Goal: Entertainment & Leisure: Consume media (video, audio)

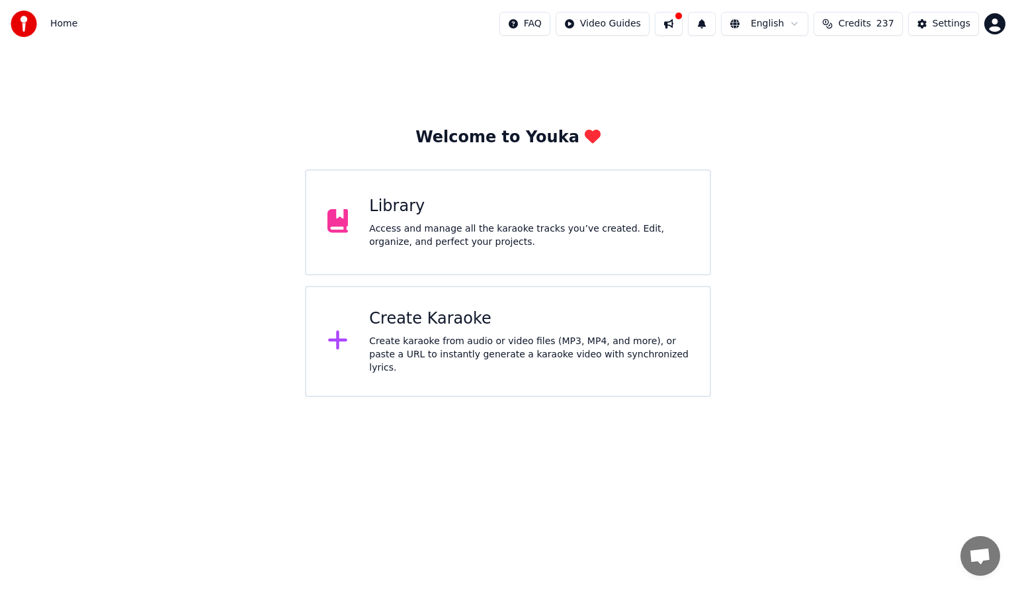
click at [992, 23] on html "Home FAQ Video Guides English Credits 237 Settings Welcome to Youka Library Acc…" at bounding box center [508, 198] width 1016 height 397
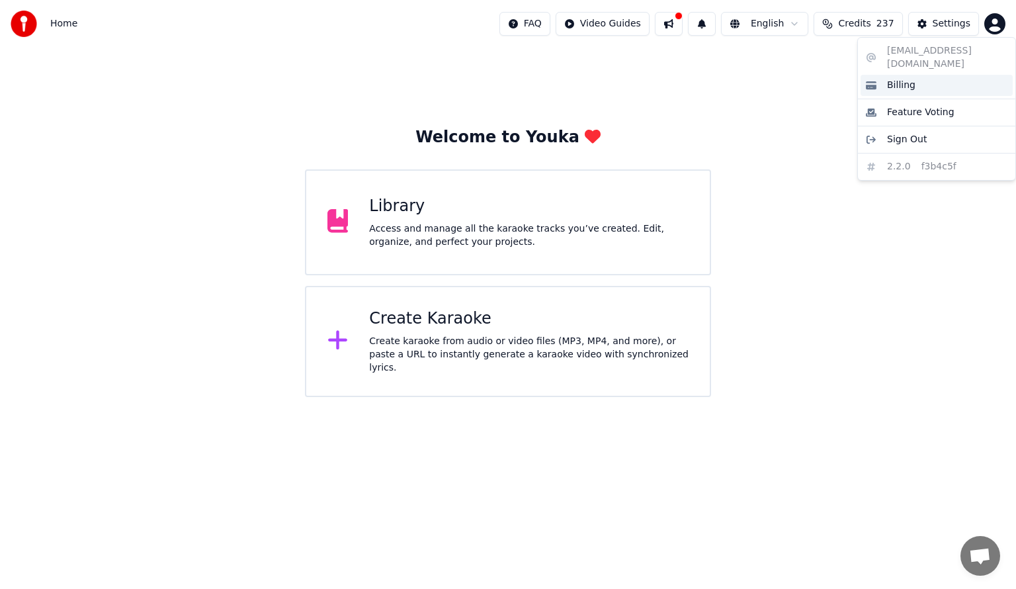
click at [885, 75] on div "Billing" at bounding box center [936, 85] width 152 height 21
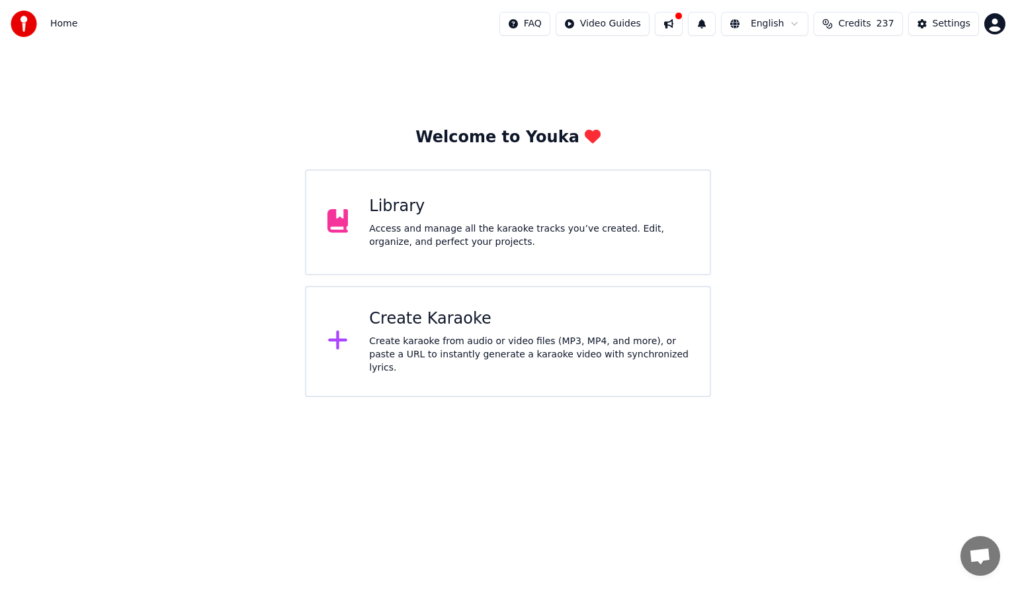
click at [504, 231] on div "Access and manage all the karaoke tracks you’ve created. Edit, organize, and pe…" at bounding box center [528, 235] width 319 height 26
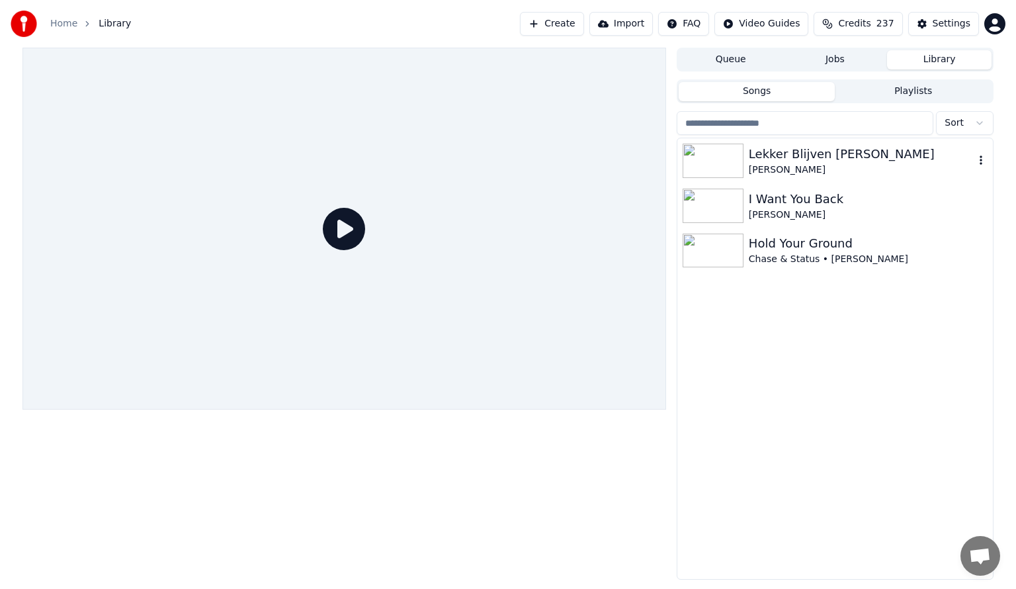
click at [712, 163] on img at bounding box center [713, 161] width 61 height 34
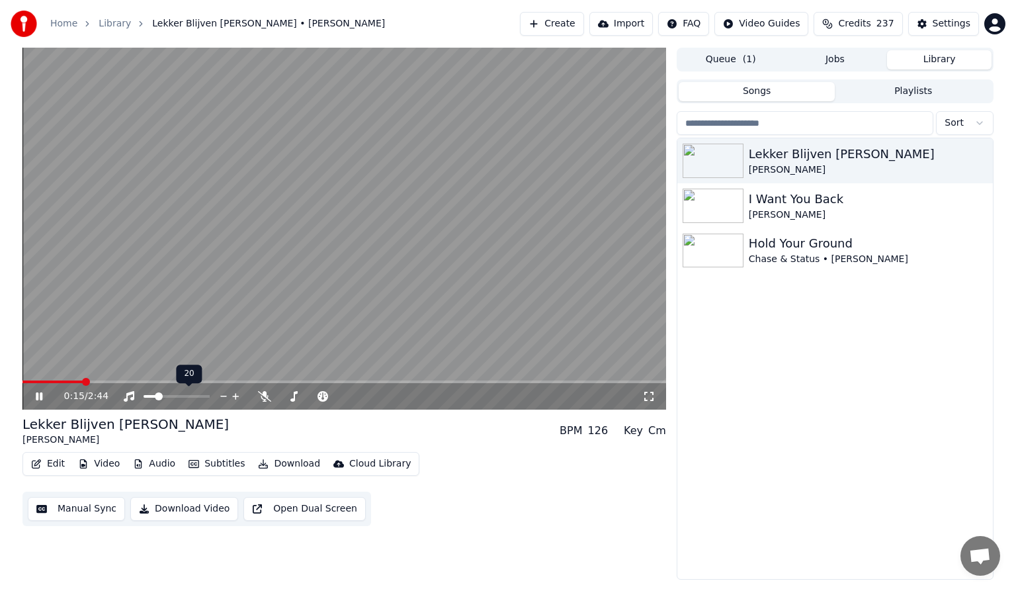
click at [156, 393] on span at bounding box center [159, 396] width 8 height 8
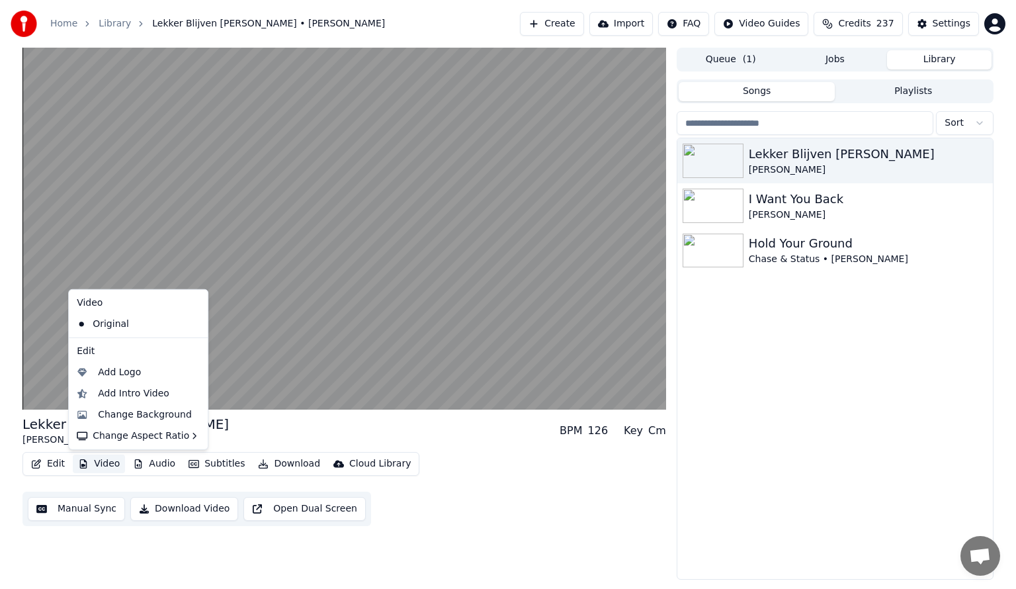
click at [92, 466] on button "Video" at bounding box center [99, 463] width 52 height 19
click at [104, 372] on div "Add Logo" at bounding box center [119, 372] width 43 height 13
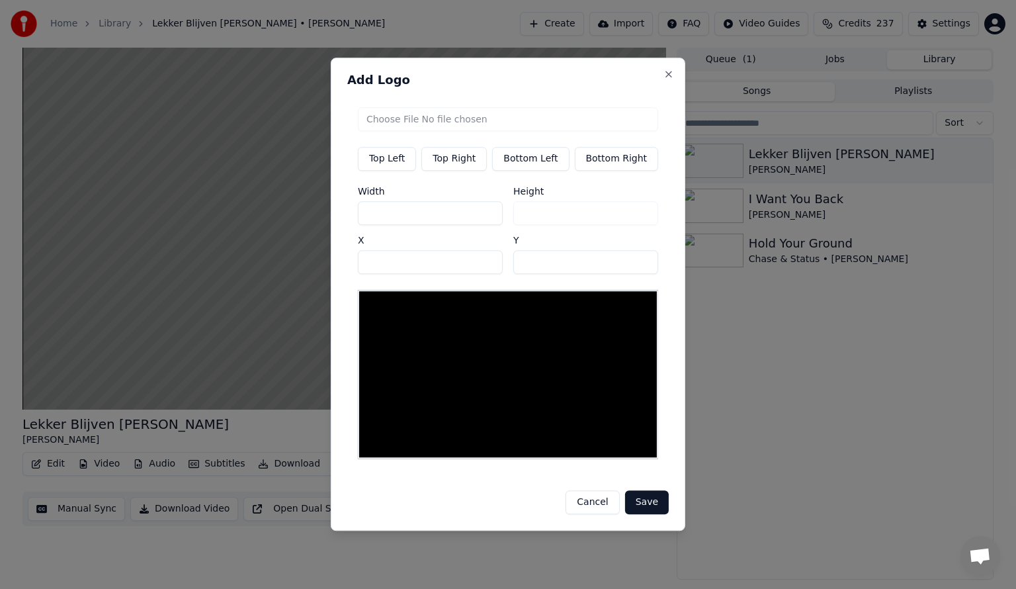
click at [536, 163] on button "Bottom Left" at bounding box center [530, 159] width 77 height 24
type input "***"
click at [394, 124] on input "file" at bounding box center [508, 119] width 300 height 24
type input "**********"
click at [643, 499] on button "Save" at bounding box center [647, 503] width 44 height 24
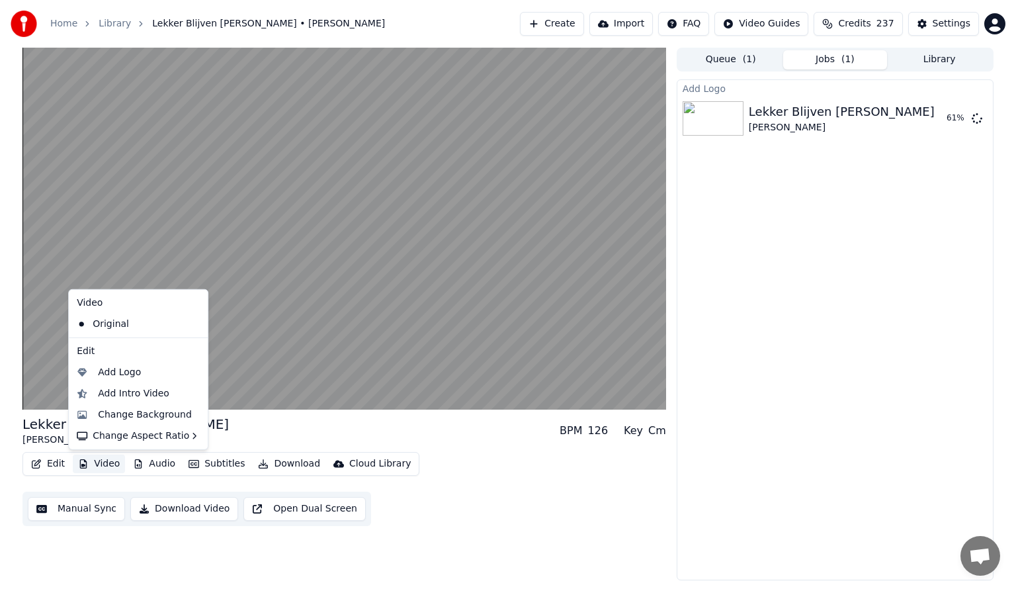
click at [92, 460] on button "Video" at bounding box center [99, 463] width 52 height 19
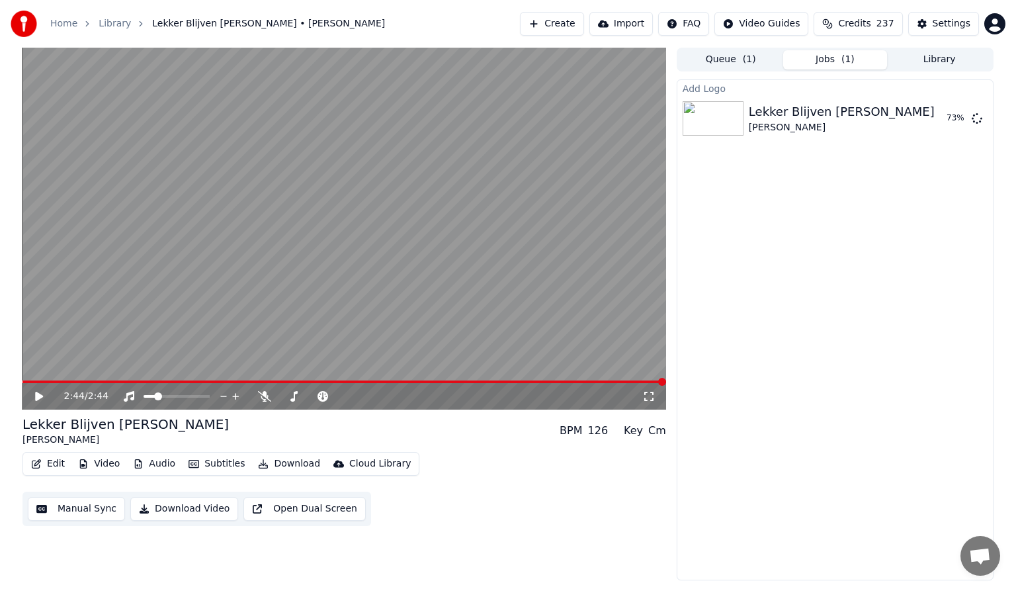
click at [481, 304] on video at bounding box center [344, 229] width 644 height 362
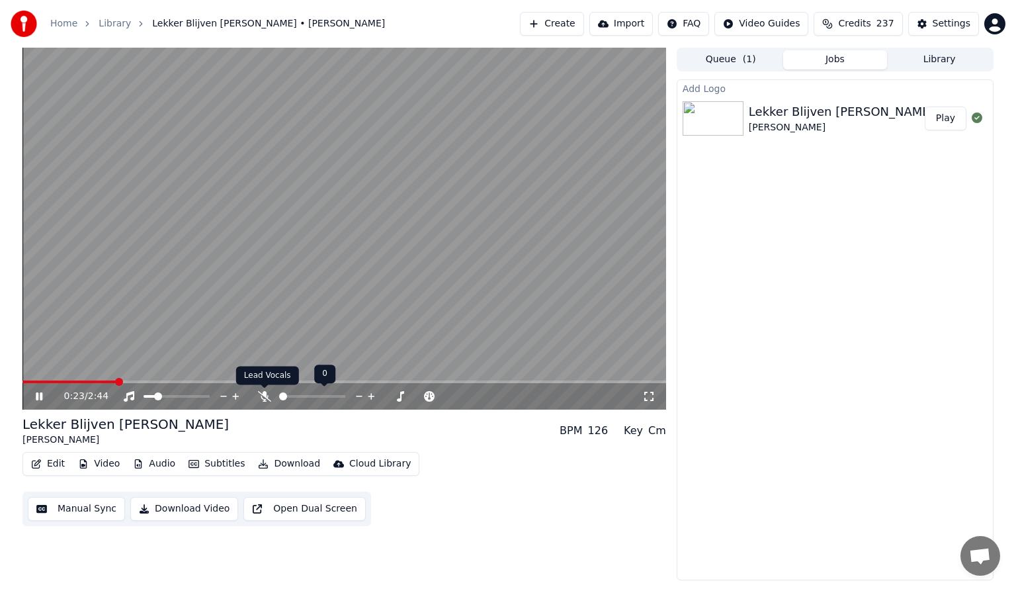
click at [265, 397] on icon at bounding box center [264, 396] width 13 height 11
click at [144, 394] on span at bounding box center [148, 396] width 8 height 8
click at [181, 398] on span at bounding box center [181, 396] width 8 height 8
click at [210, 396] on span at bounding box center [206, 396] width 8 height 8
click at [948, 119] on button "Play" at bounding box center [946, 118] width 42 height 24
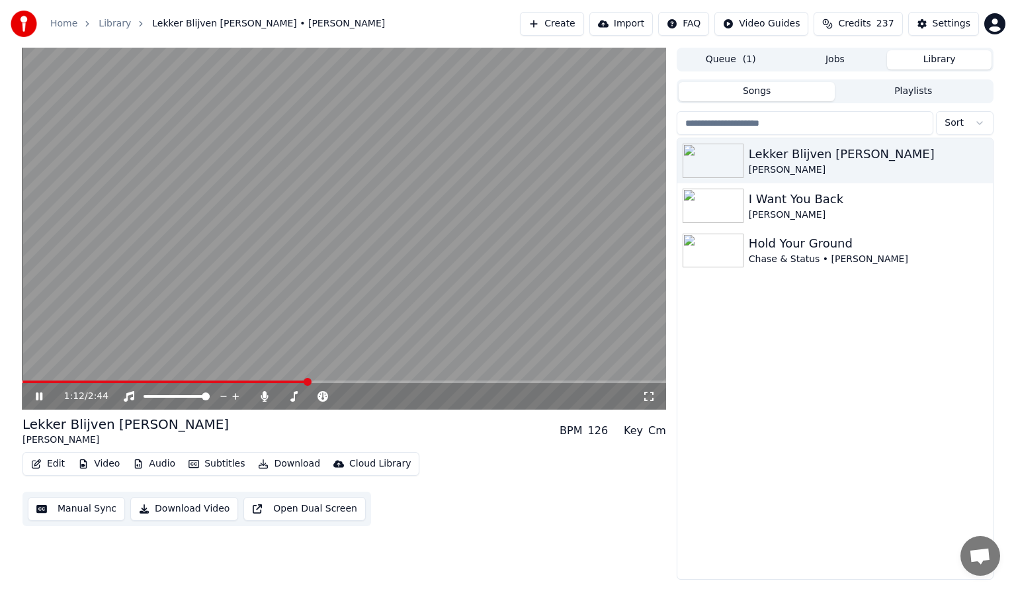
click at [948, 61] on button "Library" at bounding box center [939, 59] width 104 height 19
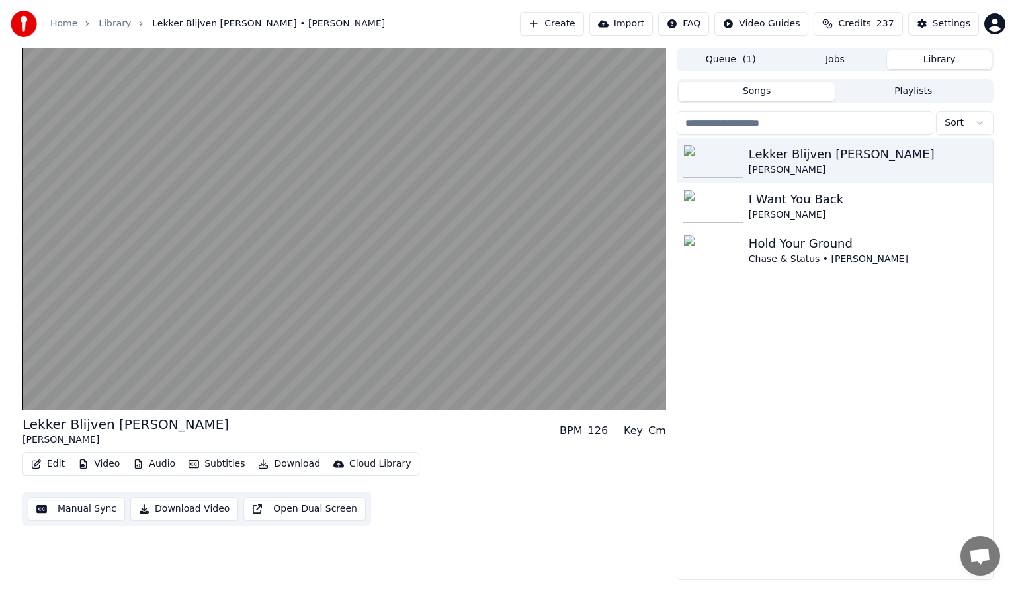
click at [718, 60] on button "Queue ( 1 )" at bounding box center [731, 59] width 104 height 19
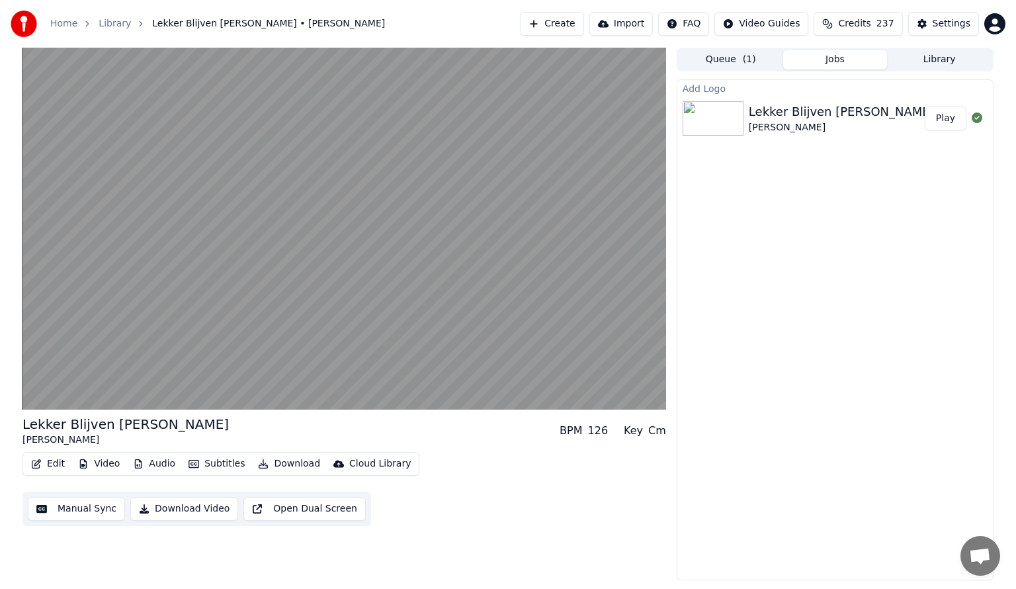
click at [835, 58] on button "Jobs" at bounding box center [835, 59] width 104 height 19
click at [931, 57] on button "Library" at bounding box center [939, 59] width 104 height 19
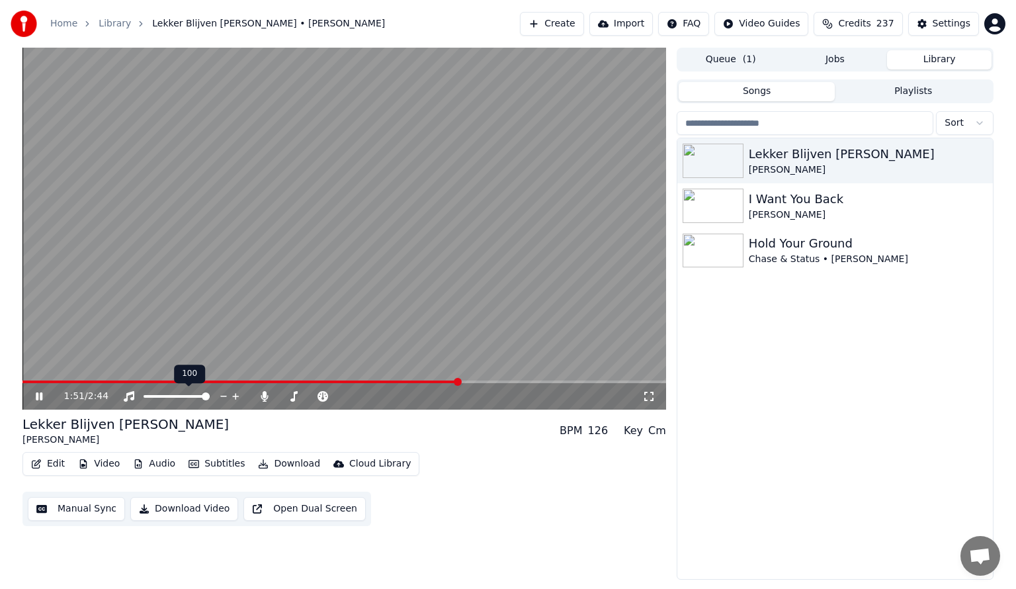
click at [210, 398] on span at bounding box center [206, 396] width 8 height 8
click at [713, 202] on img at bounding box center [713, 205] width 61 height 34
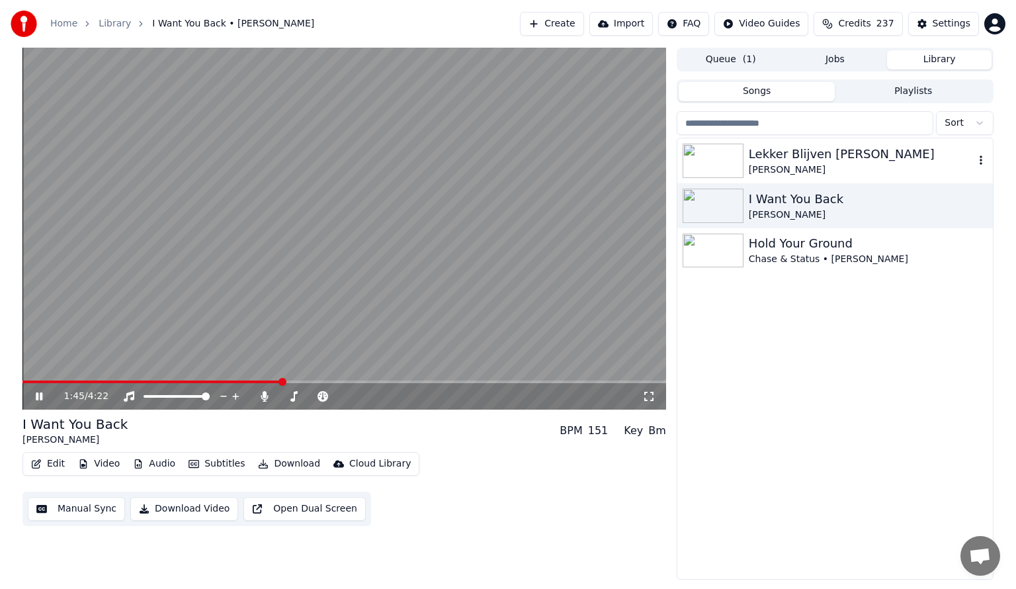
click at [732, 161] on img at bounding box center [713, 161] width 61 height 34
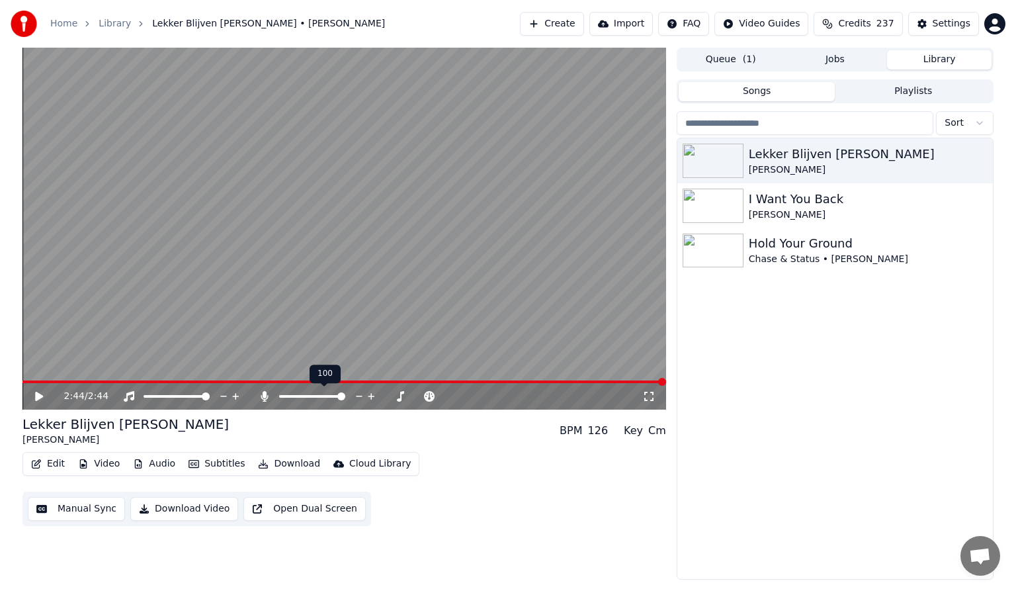
click at [237, 380] on video at bounding box center [344, 229] width 644 height 362
click at [37, 394] on icon at bounding box center [39, 396] width 7 height 8
click at [38, 398] on icon at bounding box center [39, 396] width 8 height 9
click at [38, 398] on icon at bounding box center [39, 396] width 7 height 8
click at [709, 244] on img at bounding box center [713, 250] width 61 height 34
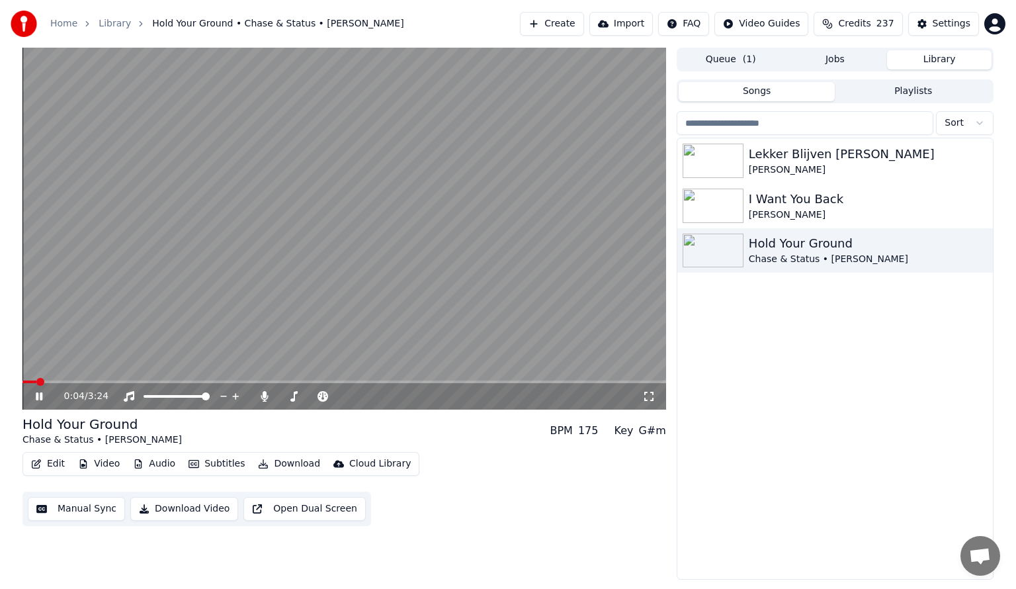
click at [40, 393] on icon at bounding box center [48, 396] width 31 height 11
click at [38, 394] on icon at bounding box center [39, 396] width 8 height 9
click at [262, 395] on icon at bounding box center [264, 396] width 7 height 11
click at [36, 396] on icon at bounding box center [39, 396] width 7 height 8
click at [24, 378] on span at bounding box center [26, 382] width 8 height 8
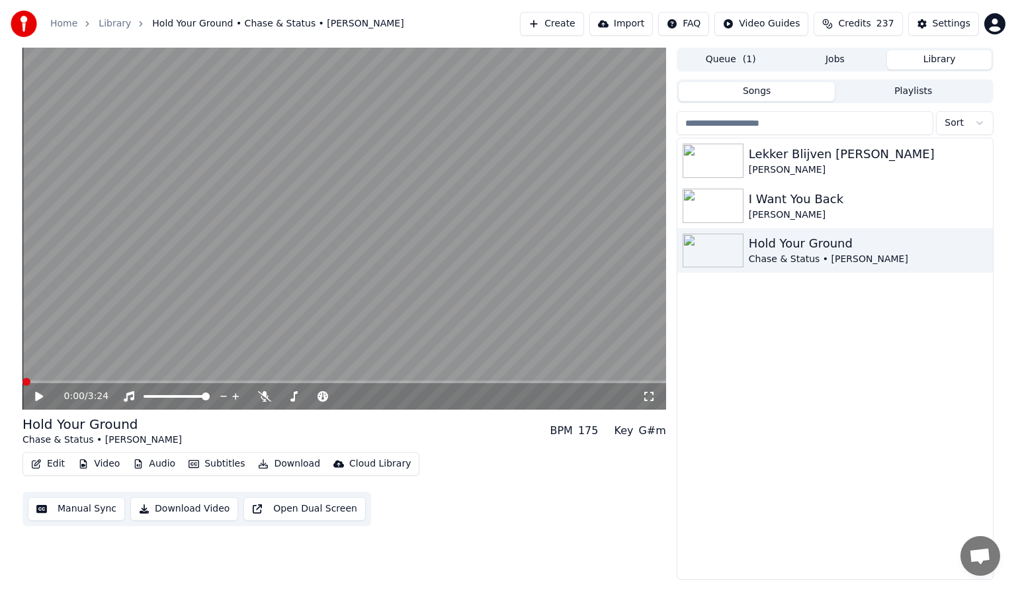
click at [37, 397] on icon at bounding box center [39, 396] width 8 height 9
click at [36, 397] on icon at bounding box center [39, 396] width 7 height 8
